Goal: Transaction & Acquisition: Register for event/course

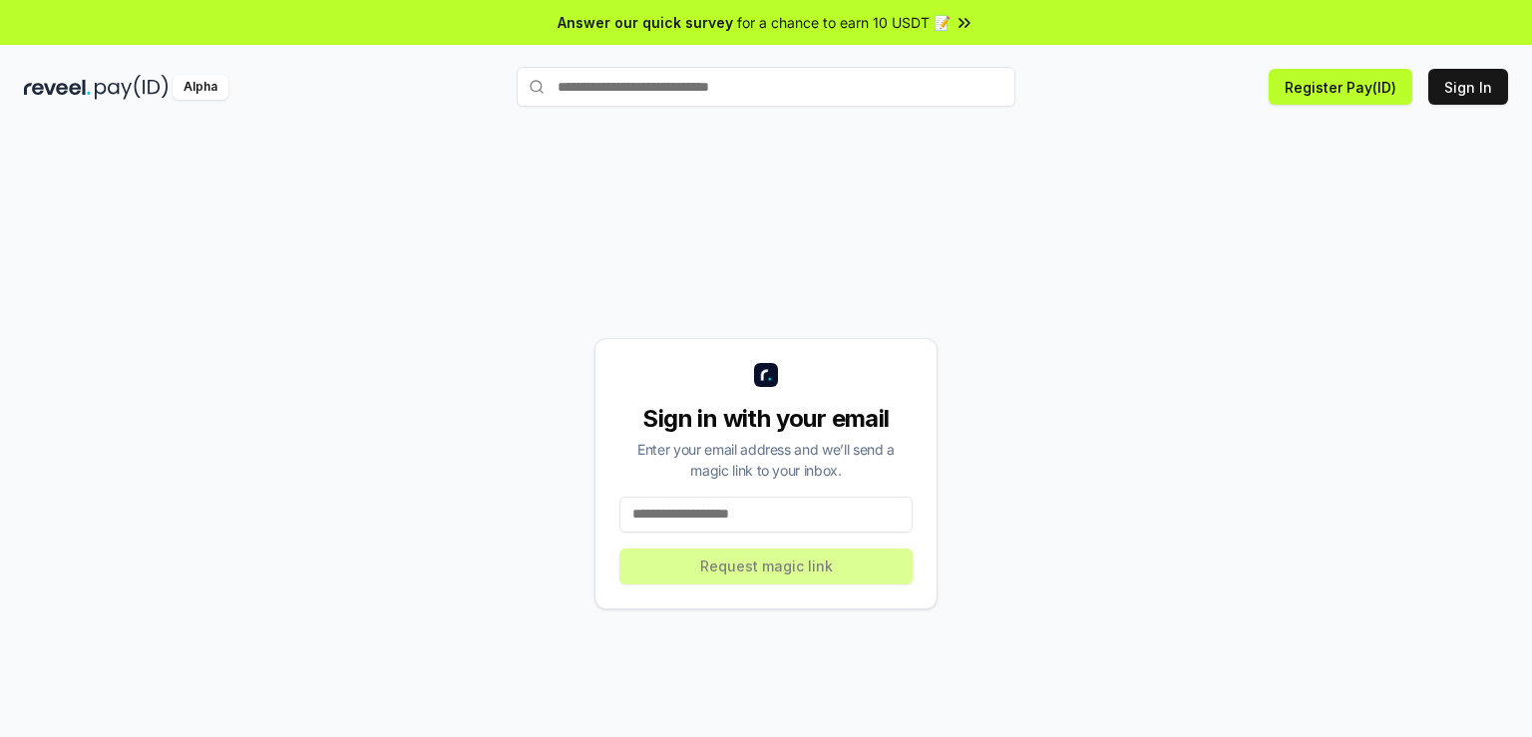
click at [796, 510] on input at bounding box center [765, 515] width 293 height 36
paste input "**********"
type input "**********"
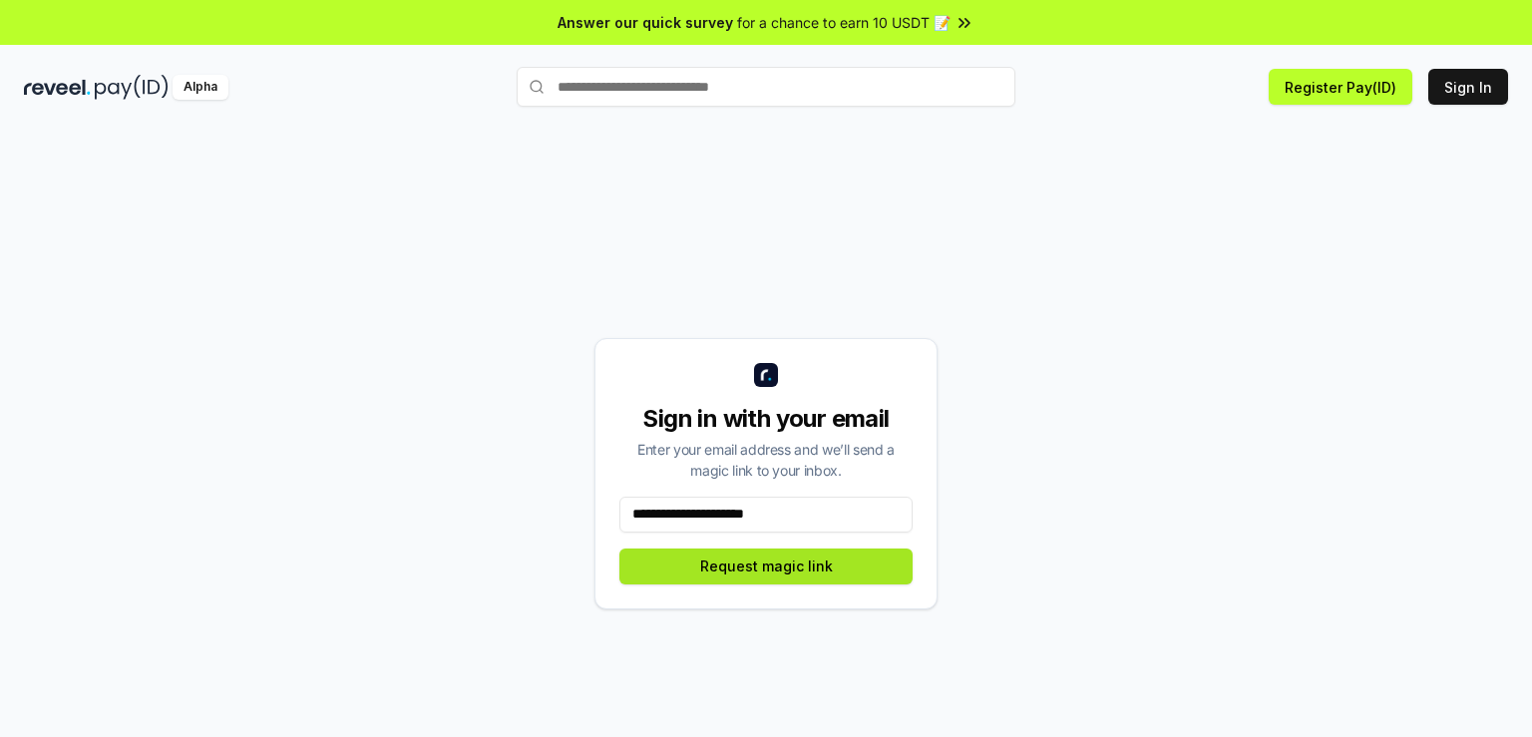
click at [793, 570] on button "Request magic link" at bounding box center [765, 567] width 293 height 36
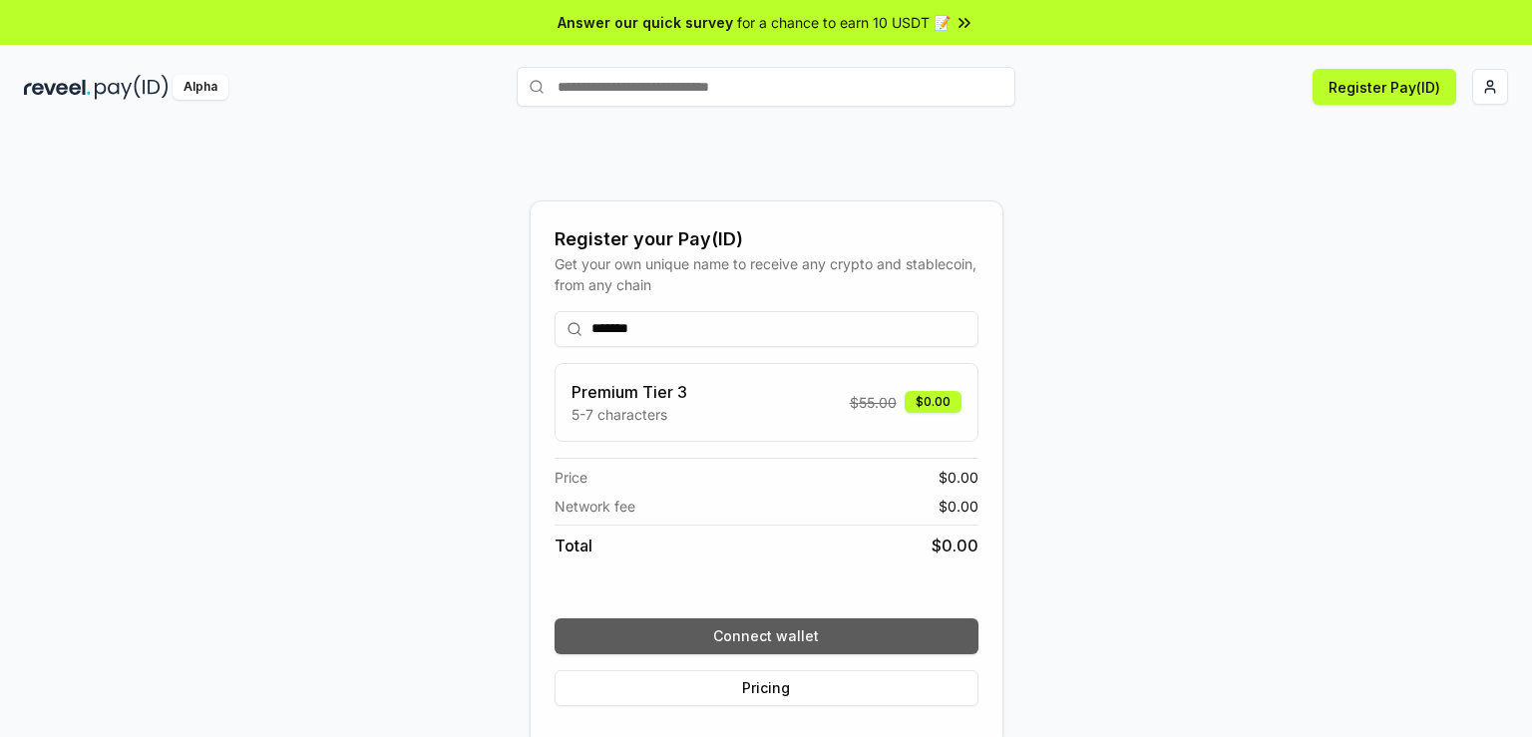
type input "*******"
click at [842, 641] on button "Connect wallet" at bounding box center [767, 636] width 424 height 36
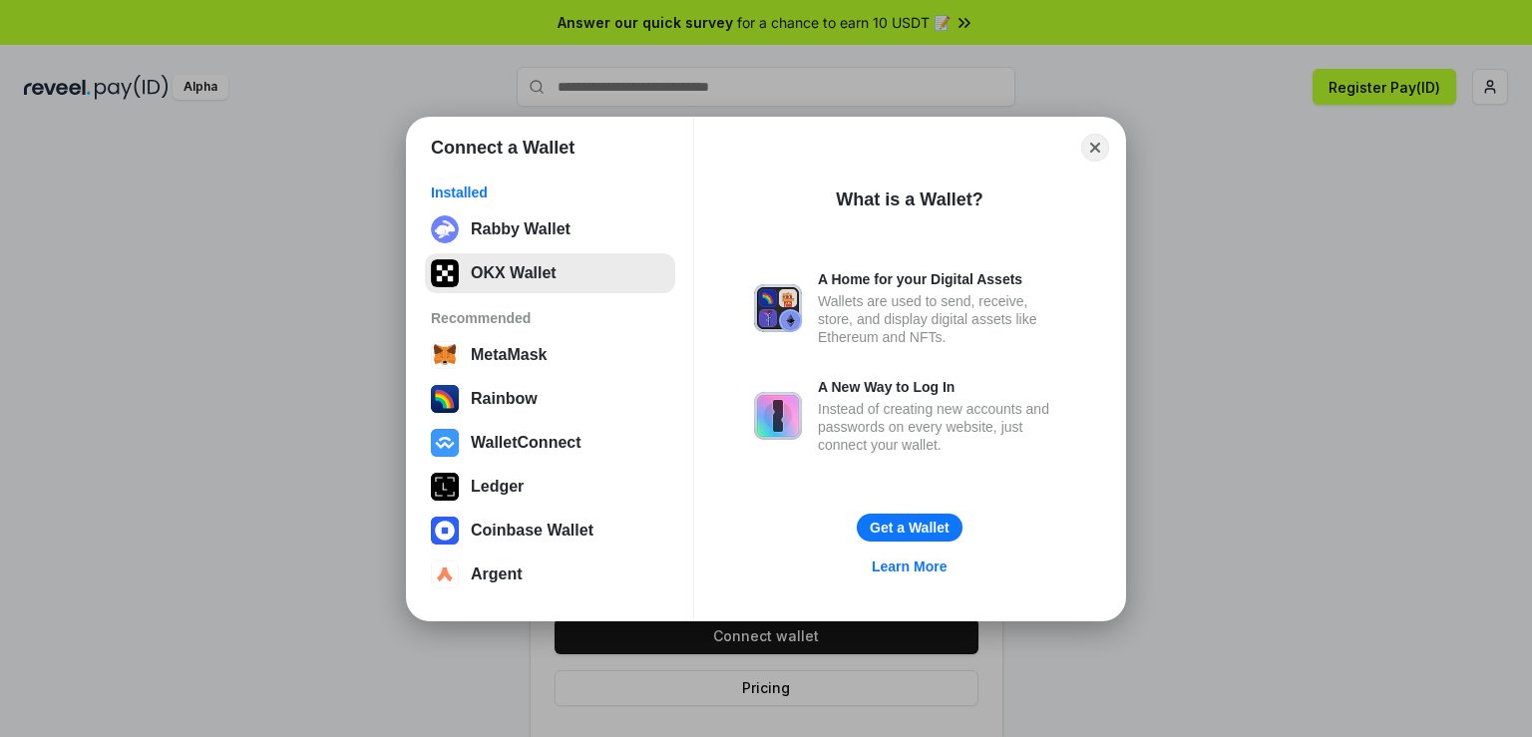
click at [535, 258] on button "OKX Wallet" at bounding box center [550, 273] width 250 height 40
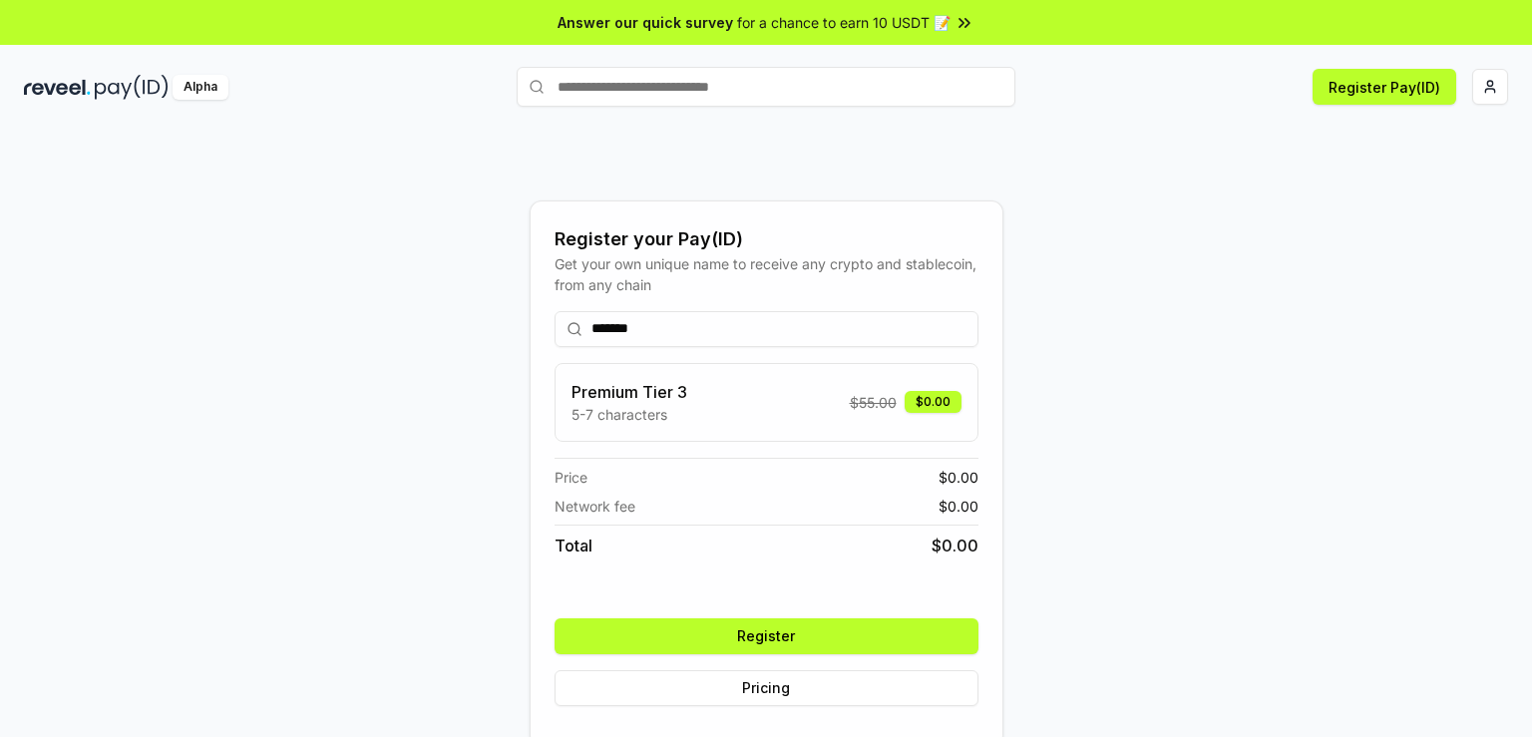
click at [715, 632] on button "Register" at bounding box center [767, 636] width 424 height 36
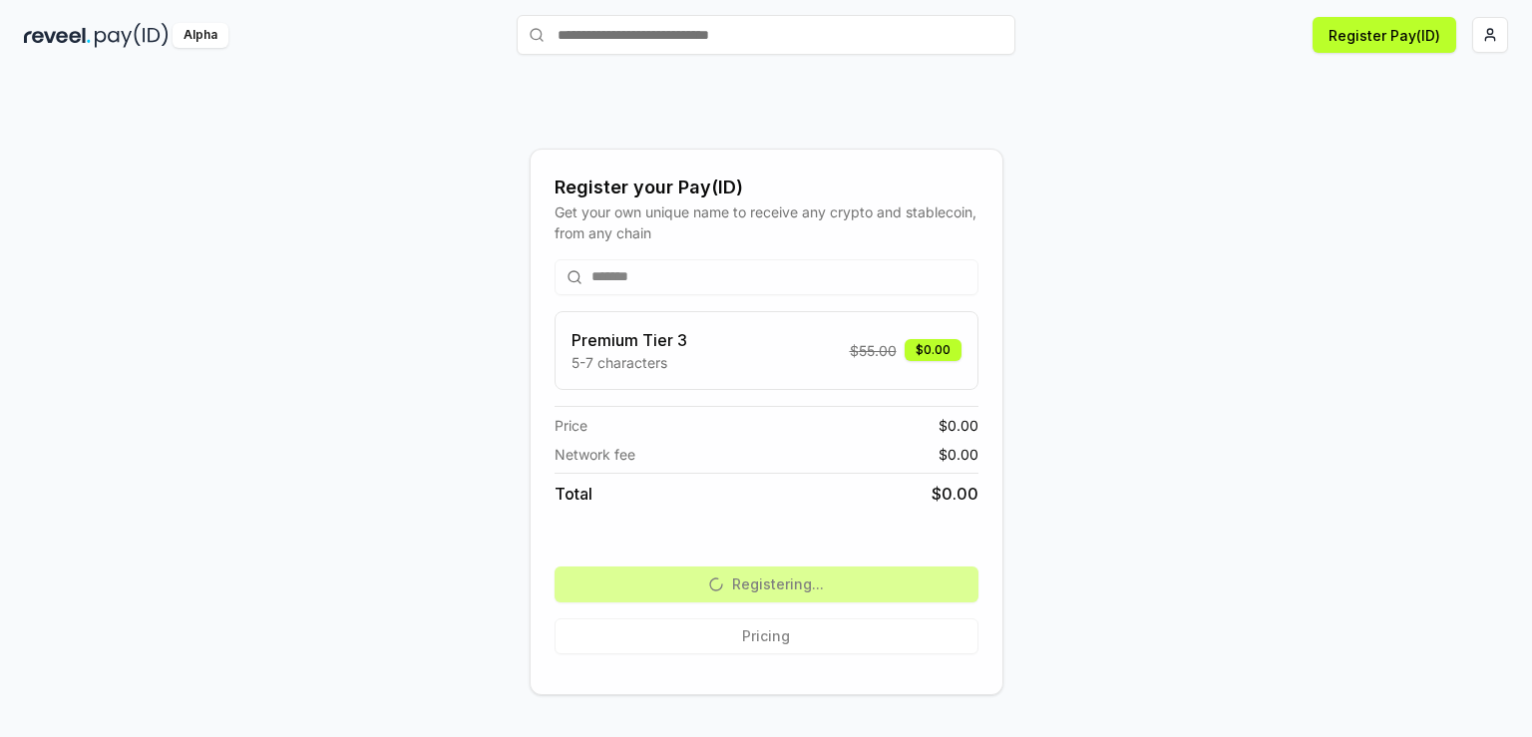
scroll to position [56, 0]
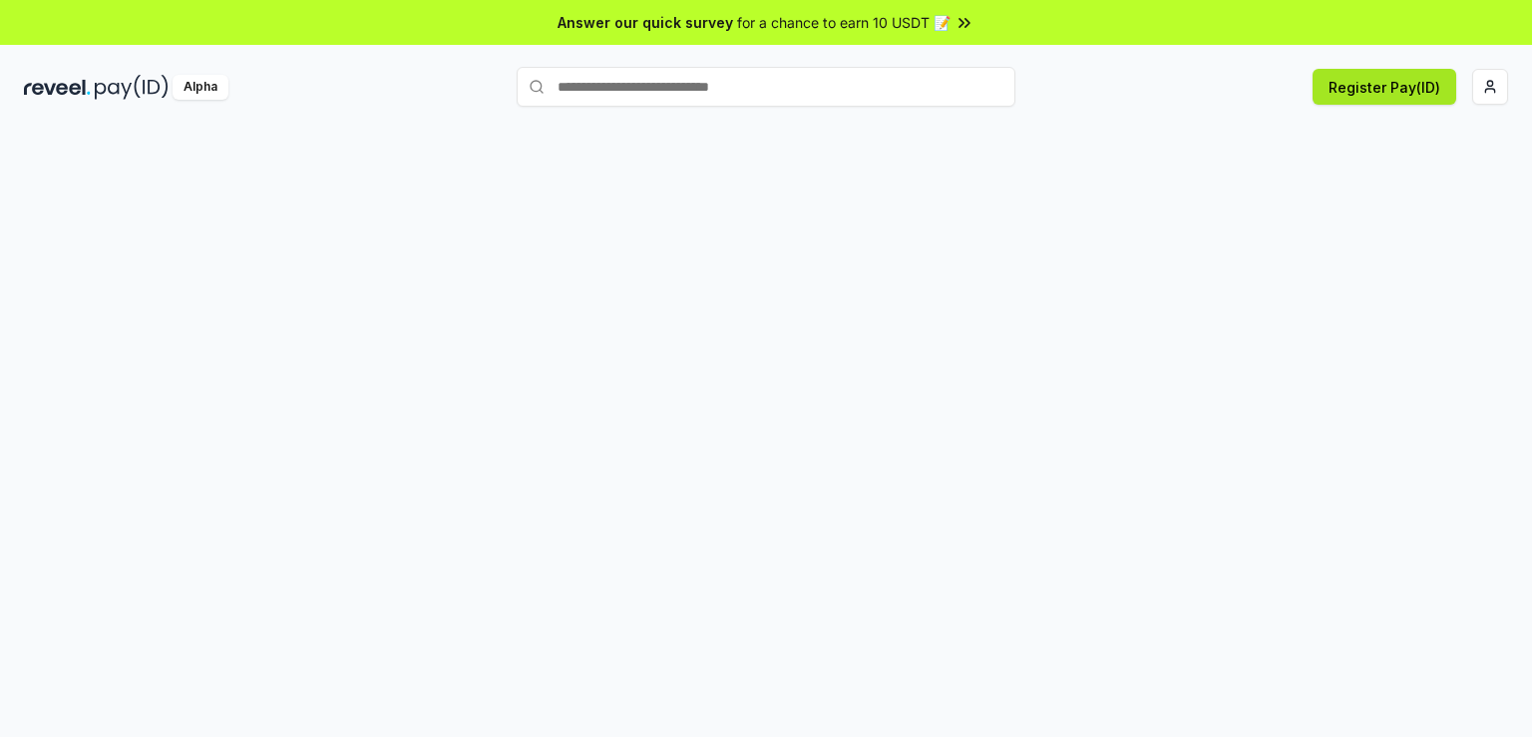
click at [1335, 83] on button "Register Pay(ID)" at bounding box center [1385, 87] width 144 height 36
click at [1496, 88] on html "Answer our quick survey for a chance to earn 10 USDT 📝 Alpha Register Pay(ID)" at bounding box center [766, 368] width 1532 height 737
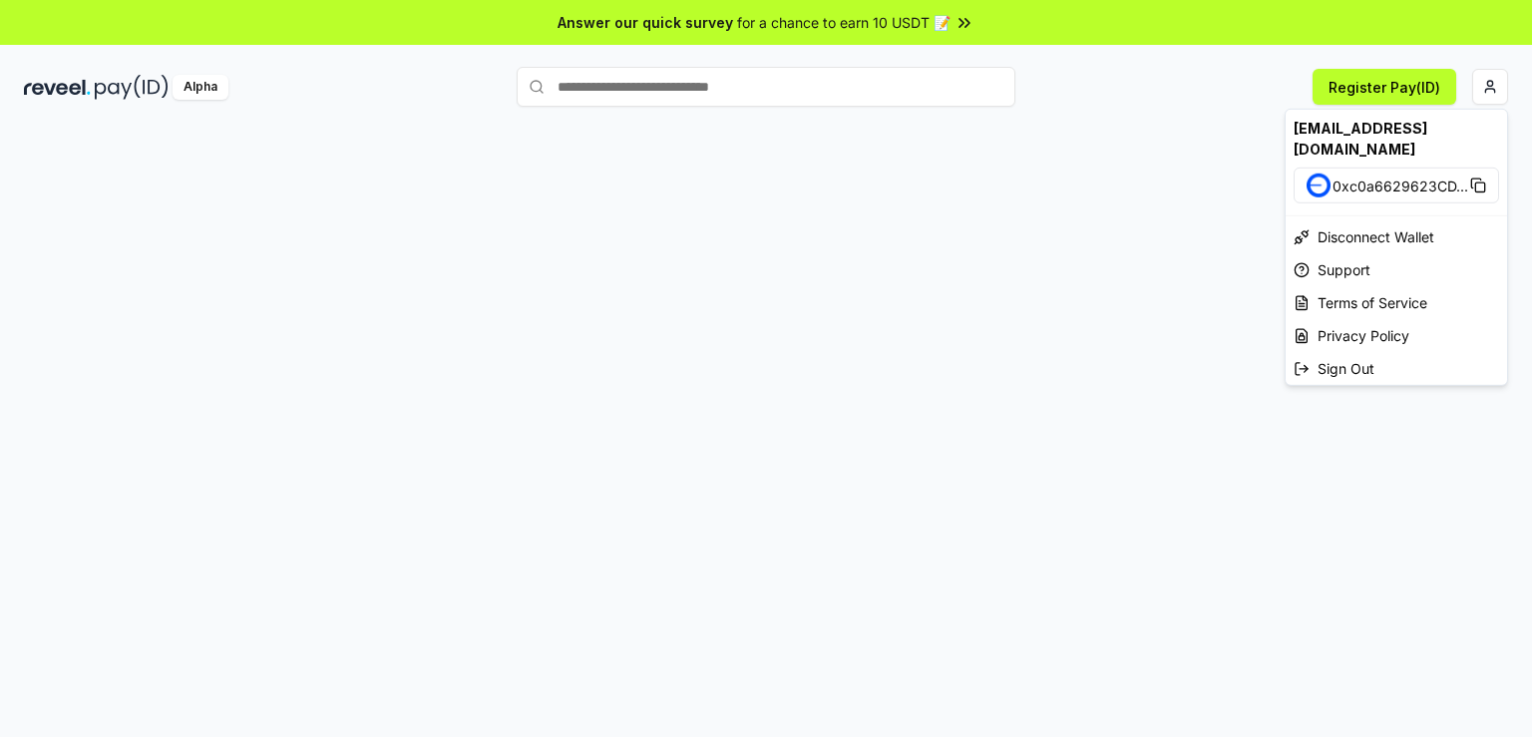
click at [850, 229] on html "Answer our quick survey for a chance to earn 10 USDT 📝 Alpha Register Pay(ID) […" at bounding box center [766, 368] width 1532 height 737
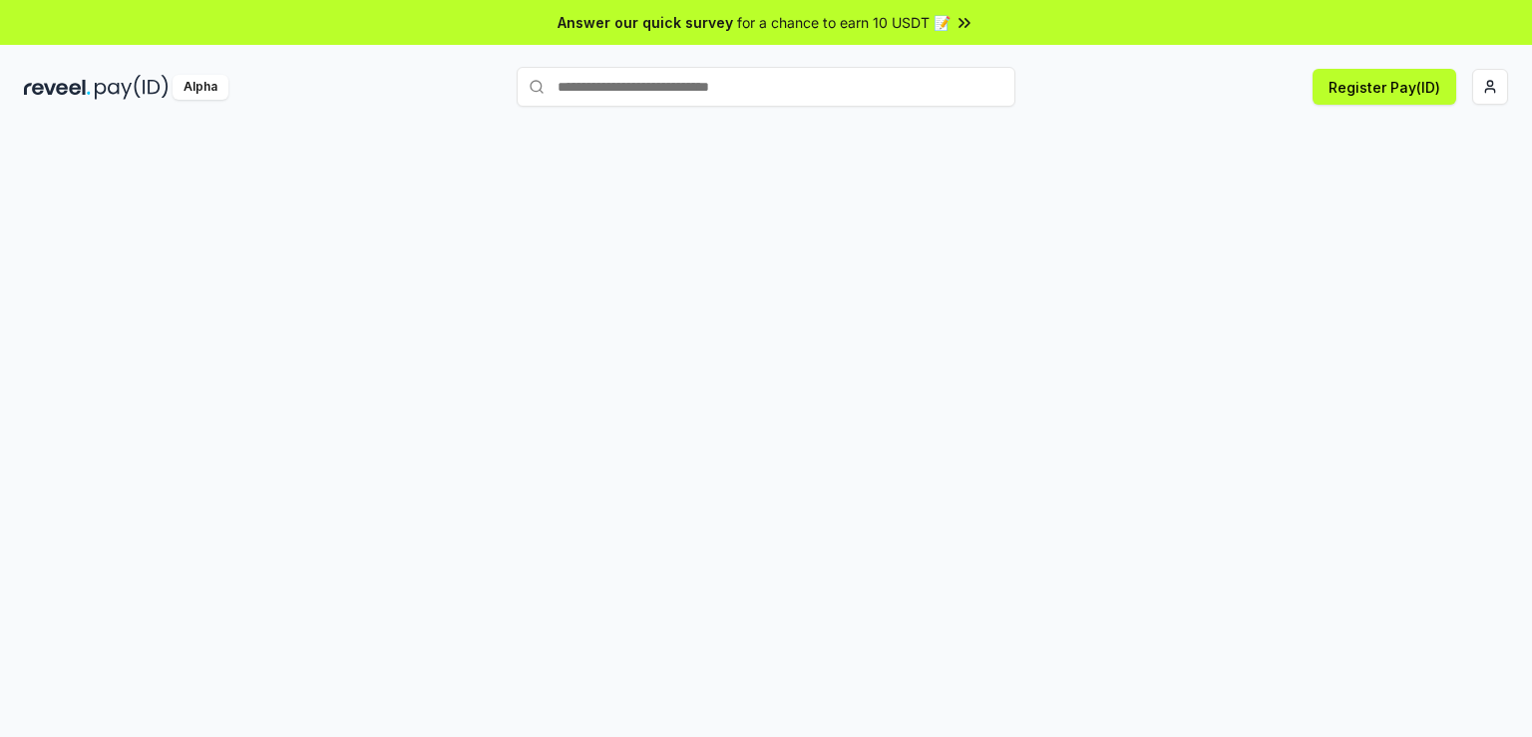
click at [114, 80] on img at bounding box center [132, 87] width 74 height 25
click at [1354, 95] on button "Register Pay(ID)" at bounding box center [1385, 87] width 144 height 36
click at [1486, 90] on html "Answer our quick survey for a chance to earn 10 USDT 📝 Alpha Register Pay(ID)" at bounding box center [766, 368] width 1532 height 737
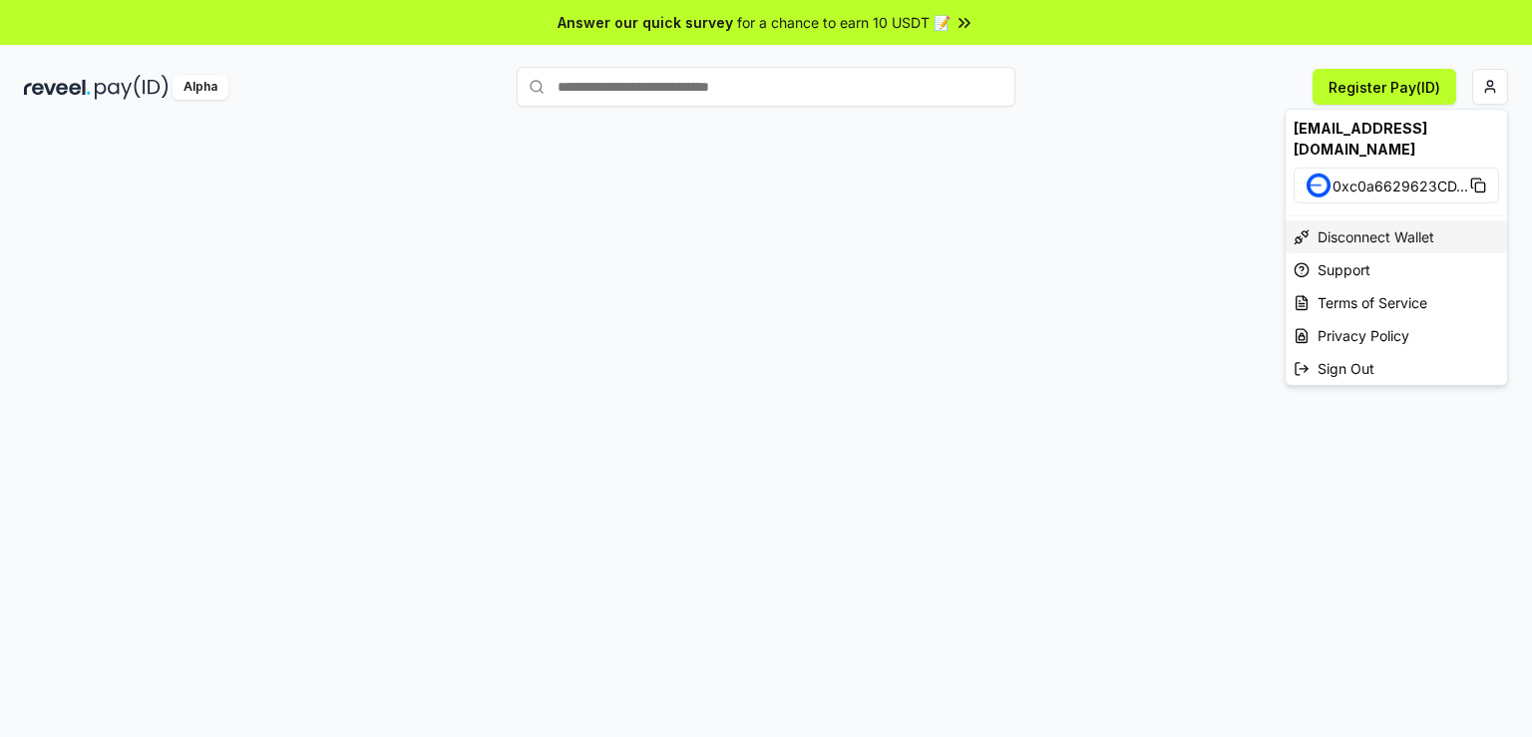
drag, startPoint x: 1332, startPoint y: 214, endPoint x: 1316, endPoint y: 216, distance: 16.1
click at [1332, 220] on div "Disconnect Wallet" at bounding box center [1396, 236] width 221 height 33
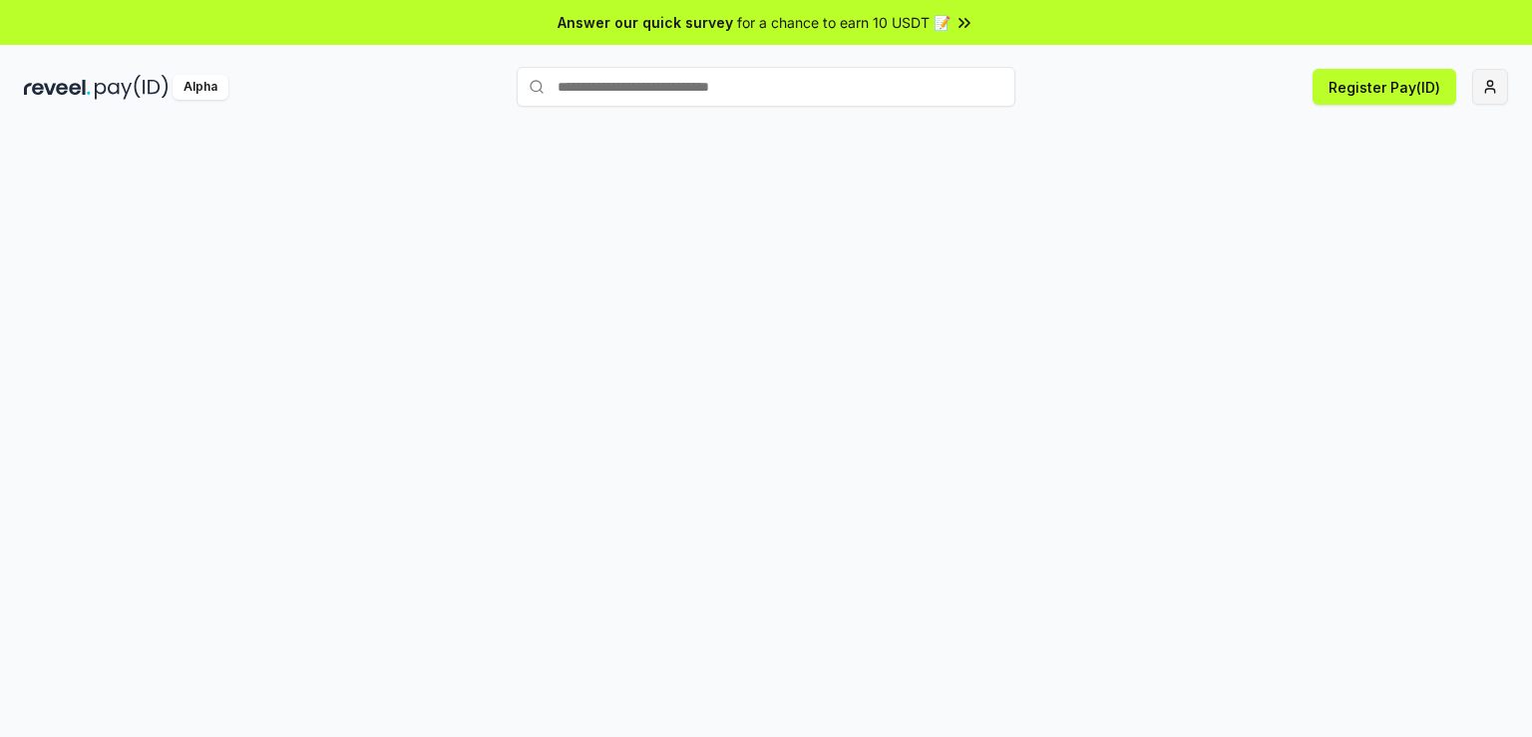
click at [1500, 103] on html "Answer our quick survey for a chance to earn 10 USDT 📝 Alpha Register Pay(ID)" at bounding box center [766, 368] width 1532 height 737
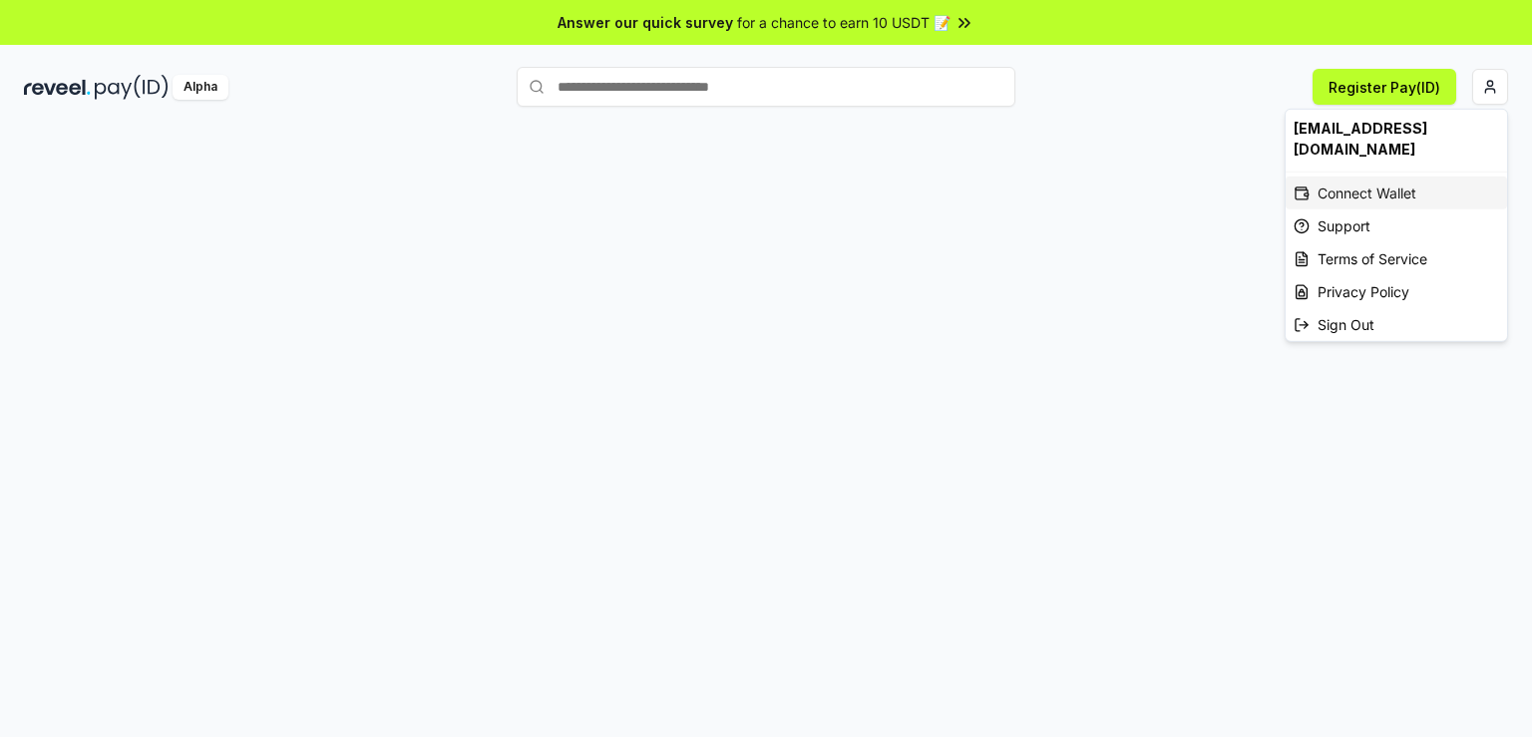
click at [1355, 177] on div "Connect Wallet" at bounding box center [1396, 193] width 221 height 33
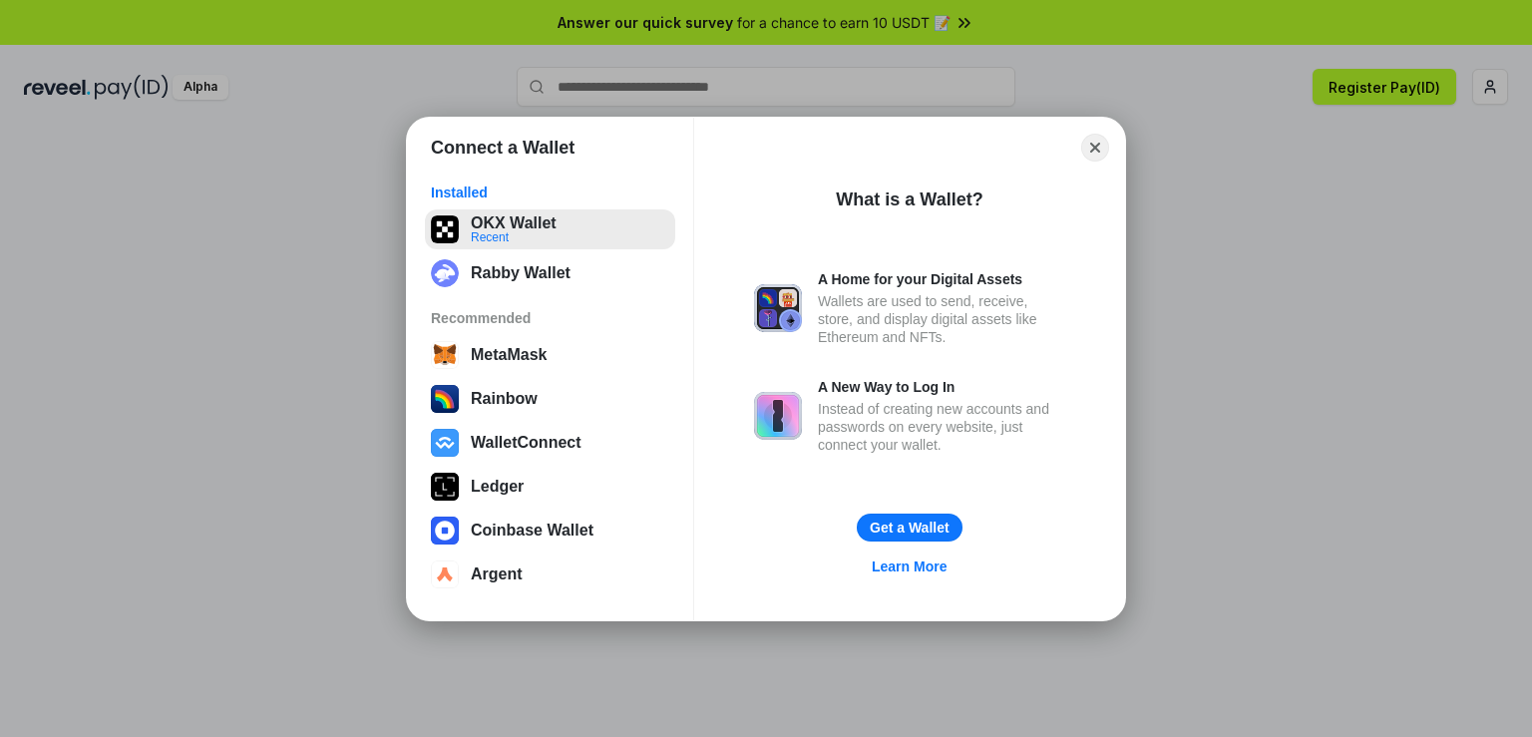
click at [573, 233] on button "OKX Wallet Recent" at bounding box center [550, 229] width 250 height 40
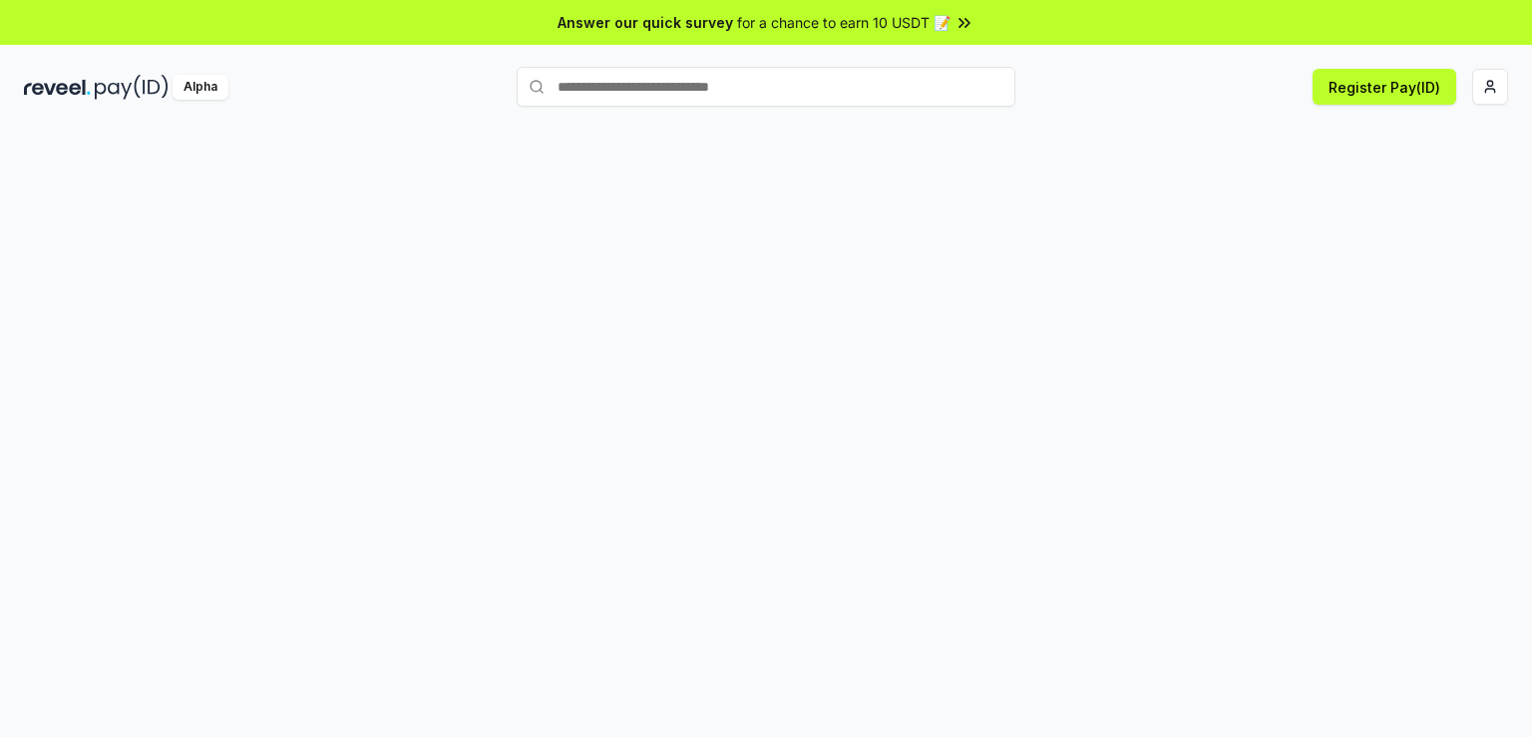
click at [207, 135] on div at bounding box center [766, 453] width 1532 height 681
click at [146, 97] on img at bounding box center [132, 87] width 74 height 25
click at [196, 91] on div "Alpha" at bounding box center [201, 87] width 56 height 25
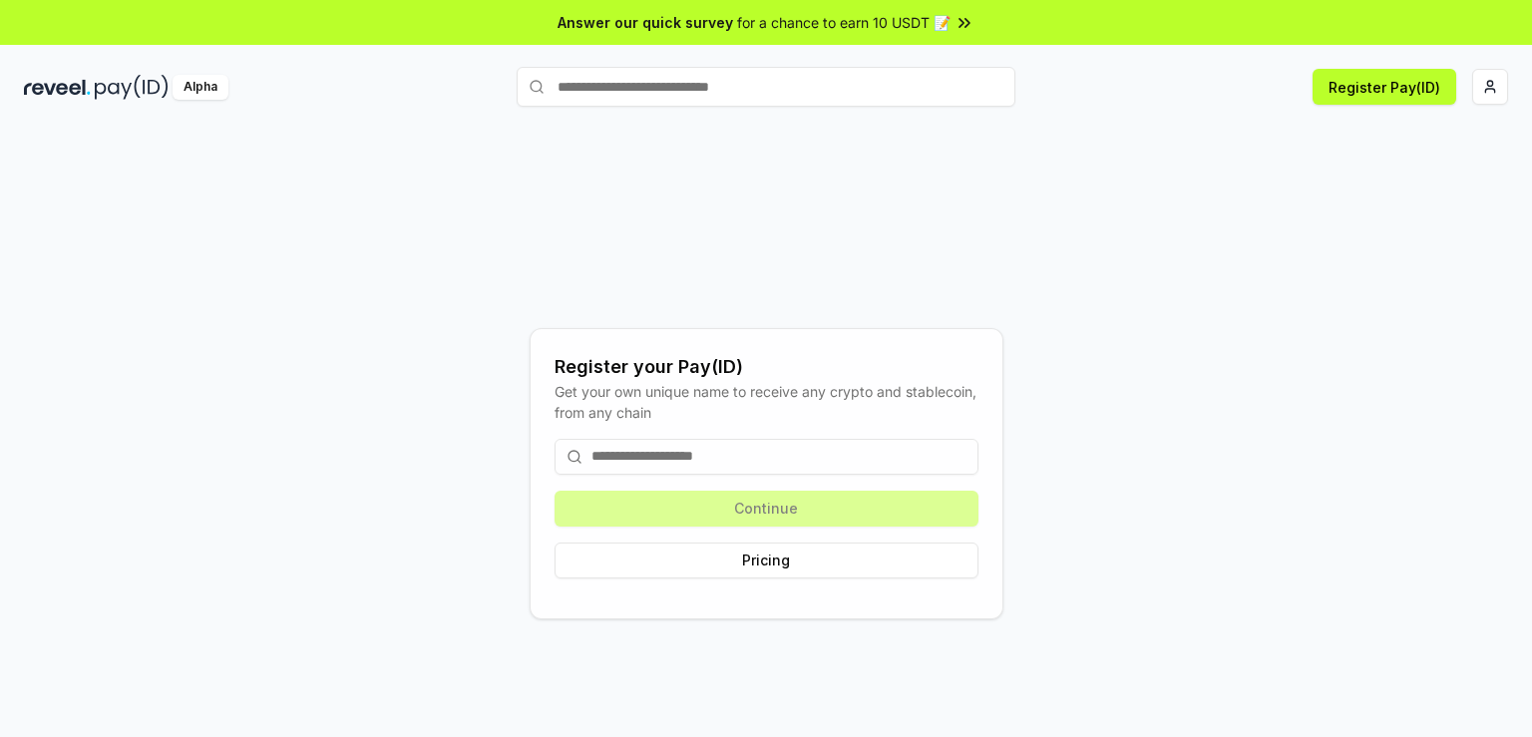
click at [689, 450] on input at bounding box center [767, 457] width 424 height 36
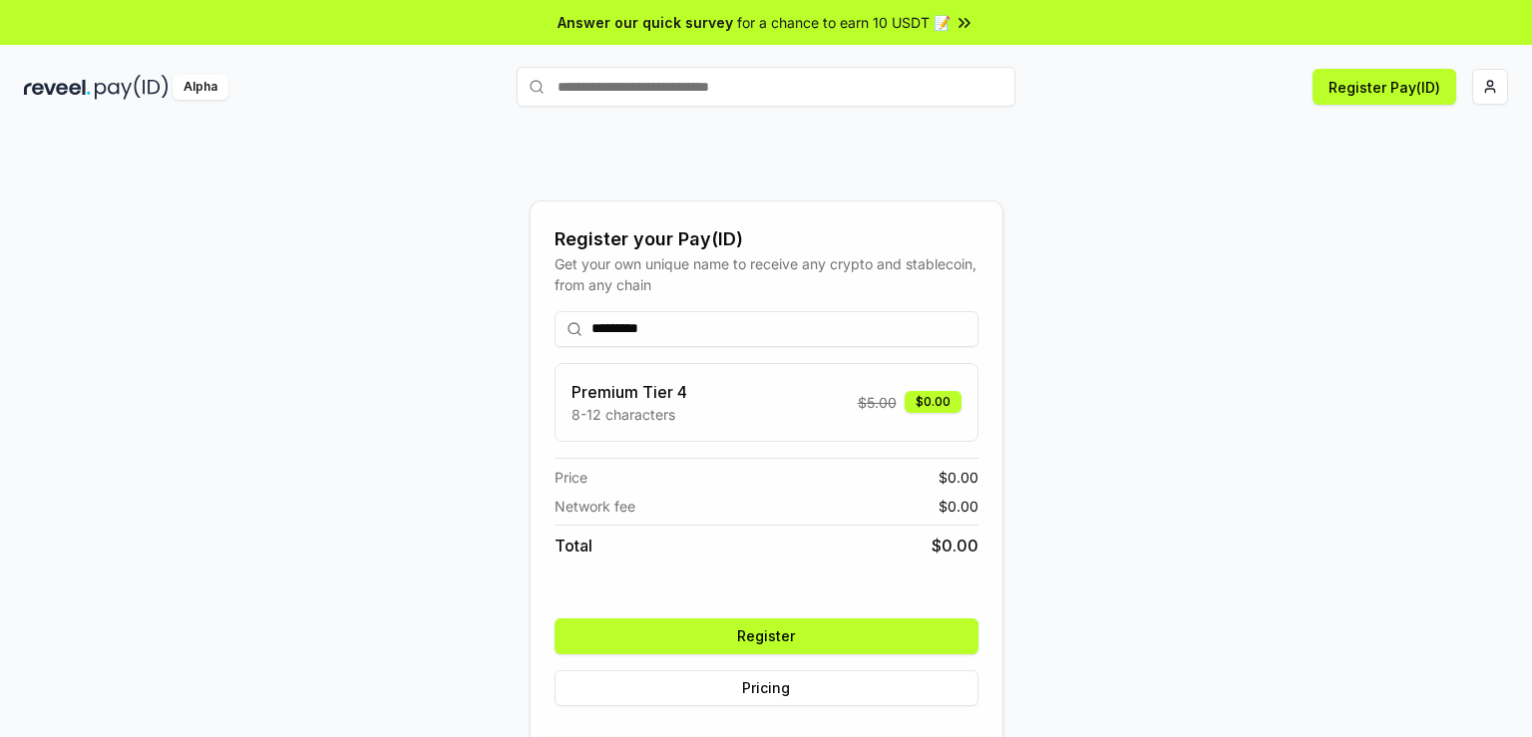
type input "*********"
click at [714, 633] on button "Register" at bounding box center [767, 636] width 424 height 36
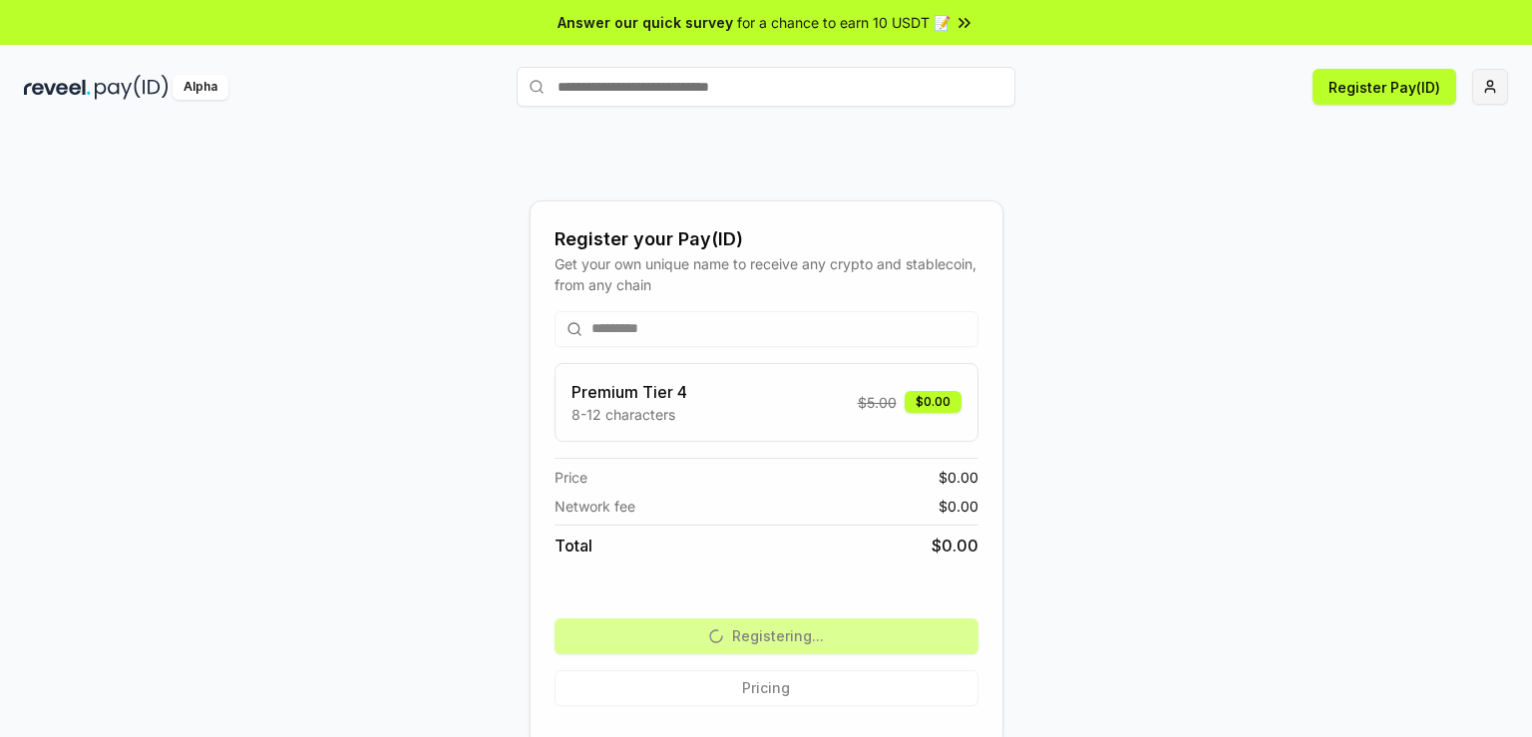
click at [1476, 87] on html "Answer our quick survey for a chance to earn 10 USDT 📝 Alpha Register Pay(ID) R…" at bounding box center [766, 368] width 1532 height 737
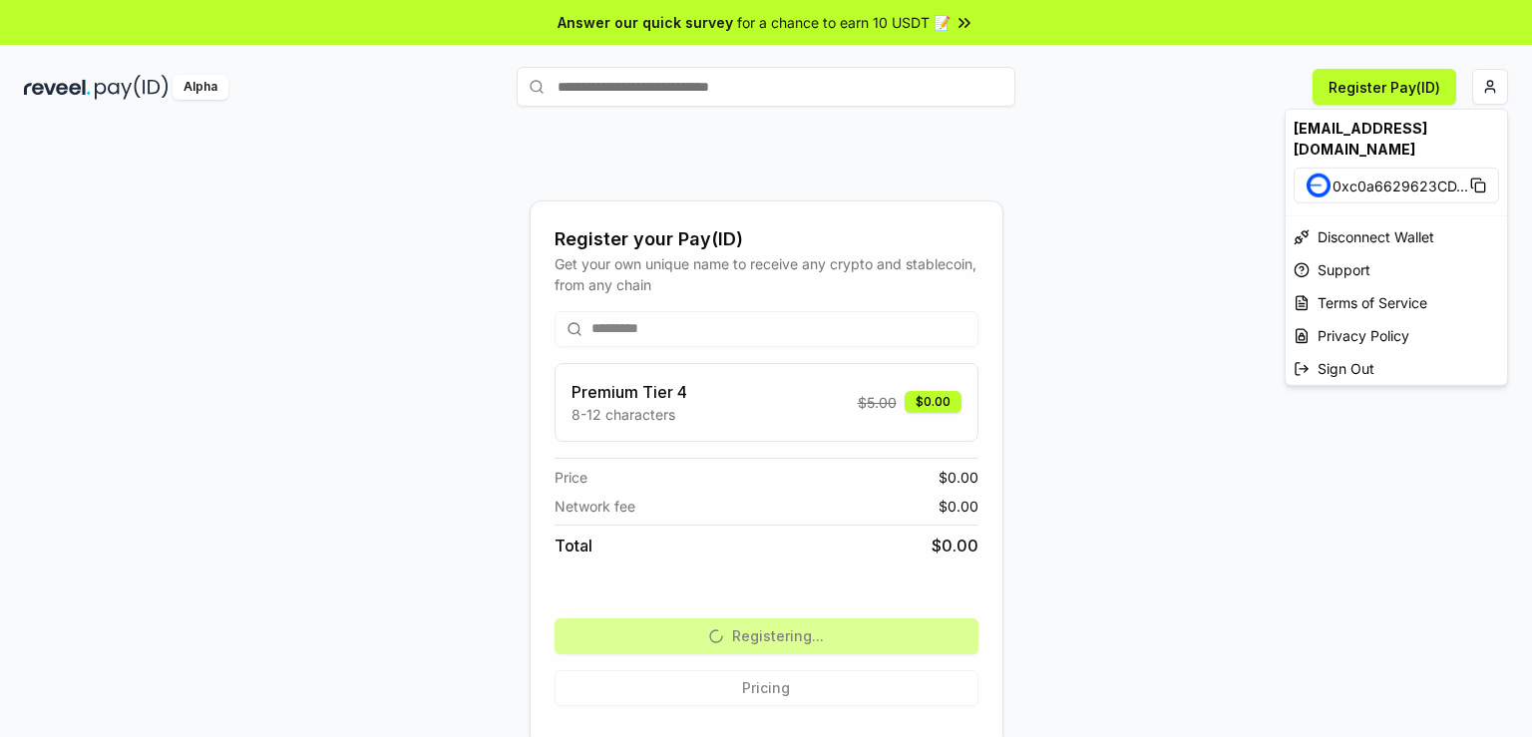
click at [1480, 183] on rect at bounding box center [1479, 187] width 9 height 9
click at [1203, 281] on html "Answer our quick survey for a chance to earn 10 USDT 📝 Alpha Register Pay(ID) R…" at bounding box center [766, 368] width 1532 height 737
click at [1484, 72] on html "Answer our quick survey for a chance to earn 10 USDT 📝 Alpha Register Pay(ID) R…" at bounding box center [766, 368] width 1532 height 737
